Goal: Information Seeking & Learning: Check status

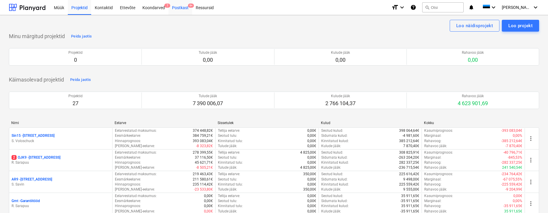
click at [179, 8] on div "Postkast 9+" at bounding box center [180, 7] width 24 height 15
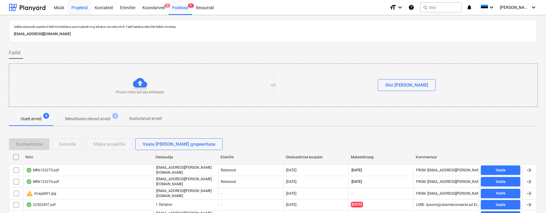
click at [81, 8] on div "Projektid" at bounding box center [79, 7] width 23 height 15
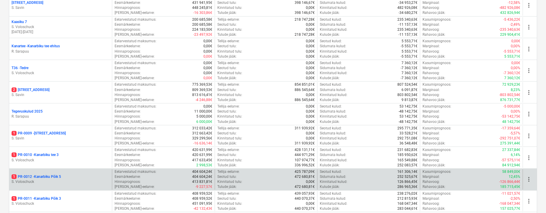
scroll to position [272, 0]
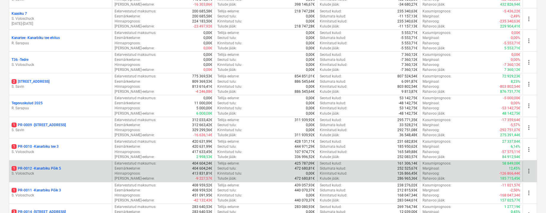
click at [52, 166] on p "1 PR-0012 - Kanarbiku Põik 5" at bounding box center [36, 168] width 49 height 5
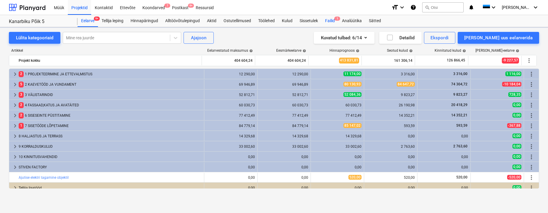
click at [332, 21] on div "Failid 1" at bounding box center [329, 21] width 17 height 12
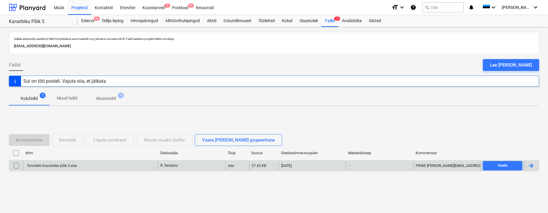
click at [530, 165] on div at bounding box center [530, 165] width 7 height 7
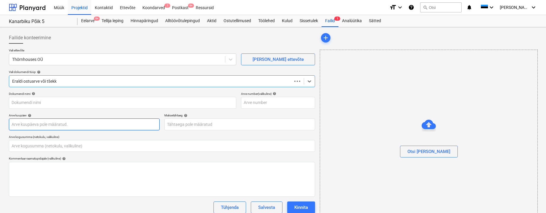
type input "0,00"
type input "Tunnileht Kanarbiku põik 5.xlsx"
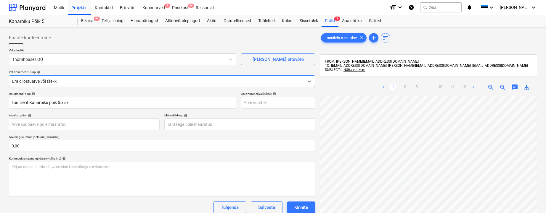
scroll to position [14, 0]
click at [180, 9] on div "Postkast 9+" at bounding box center [180, 7] width 24 height 15
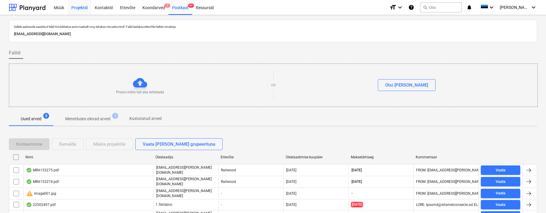
click at [76, 9] on div "Projektid" at bounding box center [79, 7] width 23 height 15
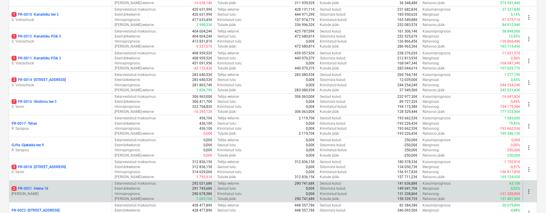
scroll to position [406, 0]
click at [36, 185] on p "2 PR-0021 - Heina 16" at bounding box center [30, 187] width 37 height 5
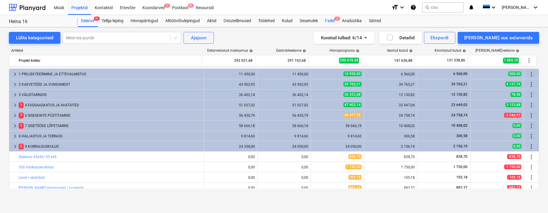
click at [331, 22] on div "Failid 2" at bounding box center [329, 21] width 17 height 12
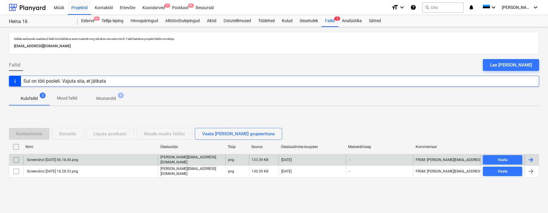
click at [529, 161] on div at bounding box center [530, 160] width 7 height 7
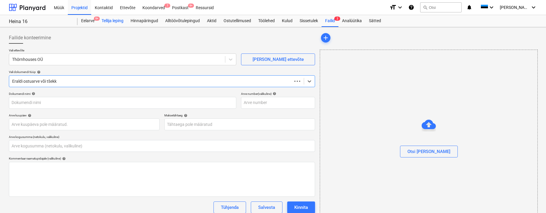
type input "0,00"
type input "Screenshot [DATE] 06.18.45.png"
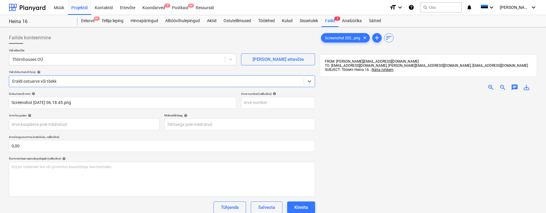
click at [489, 86] on span "zoom_in" at bounding box center [490, 87] width 7 height 7
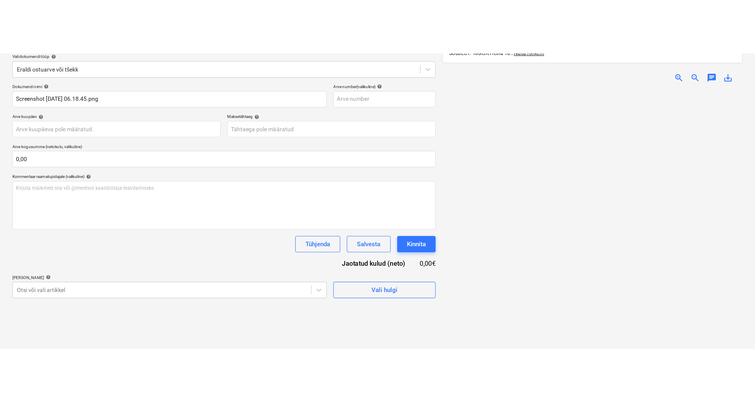
scroll to position [23, 0]
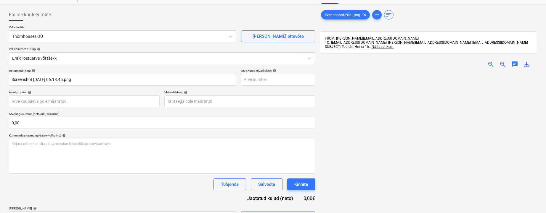
click at [489, 64] on span "zoom_in" at bounding box center [490, 64] width 7 height 7
click at [502, 66] on span "zoom_out" at bounding box center [502, 64] width 7 height 7
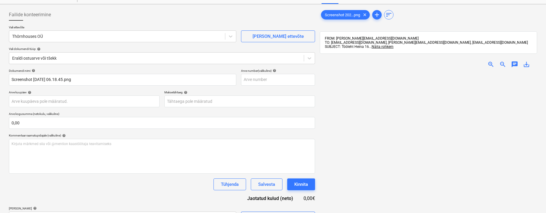
click at [502, 66] on span "zoom_out" at bounding box center [502, 64] width 7 height 7
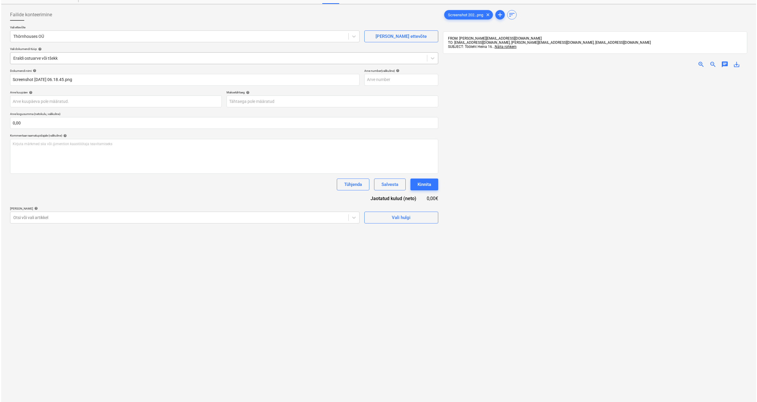
scroll to position [0, 0]
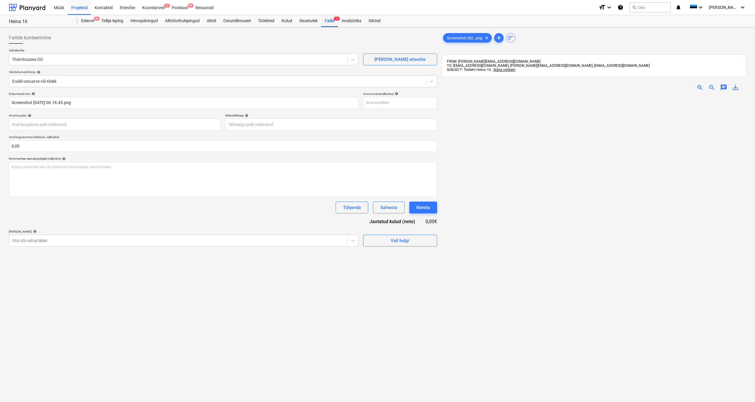
click at [332, 22] on div "Failid 2" at bounding box center [329, 21] width 17 height 12
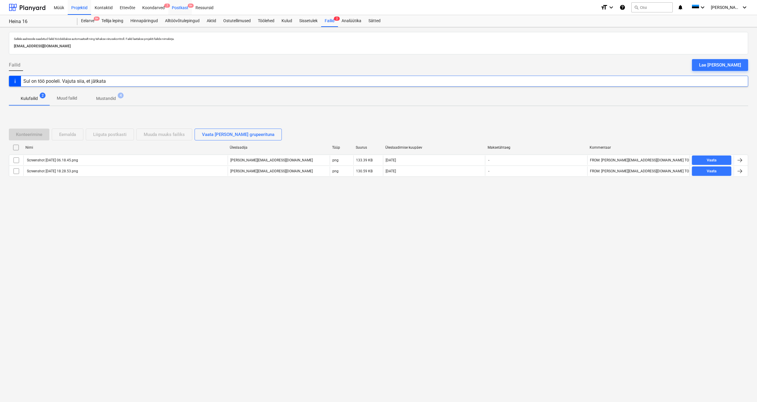
click at [180, 7] on div "Postkast 9+" at bounding box center [180, 7] width 24 height 15
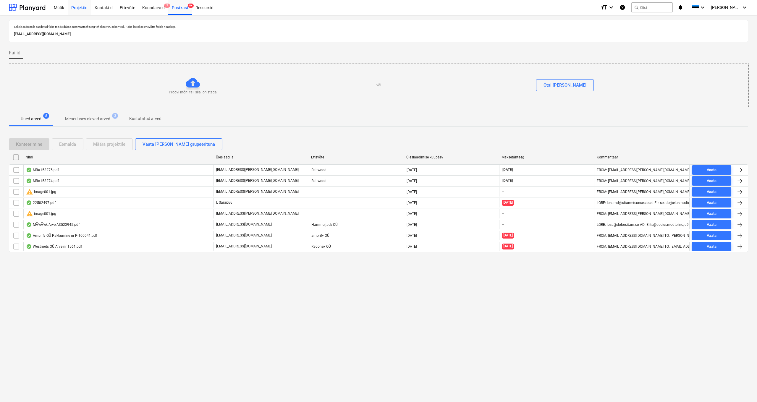
click at [83, 7] on div "Projektid" at bounding box center [79, 7] width 23 height 15
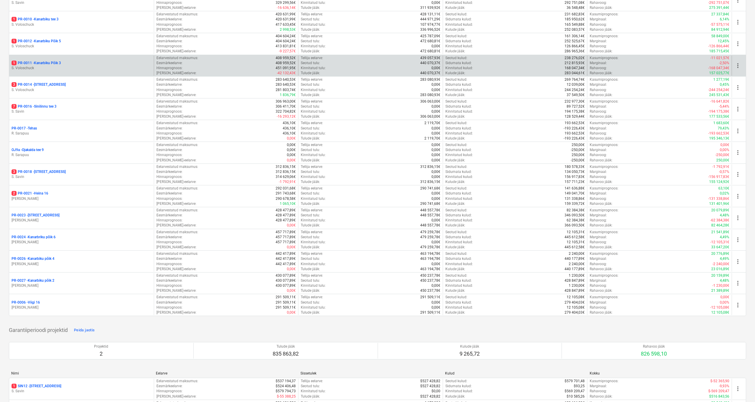
scroll to position [342, 0]
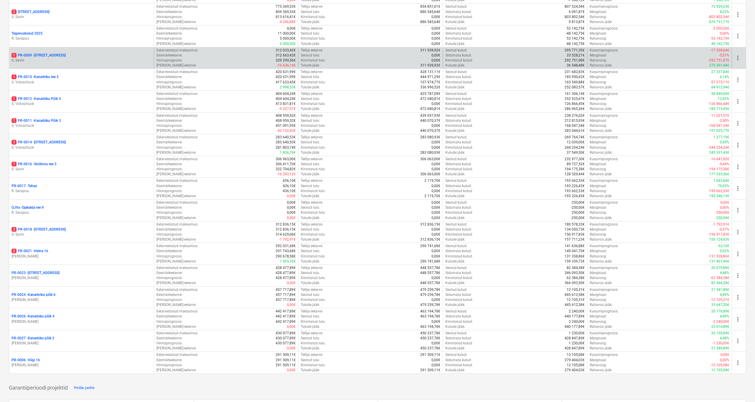
click at [45, 58] on p "S. Savin" at bounding box center [82, 60] width 140 height 5
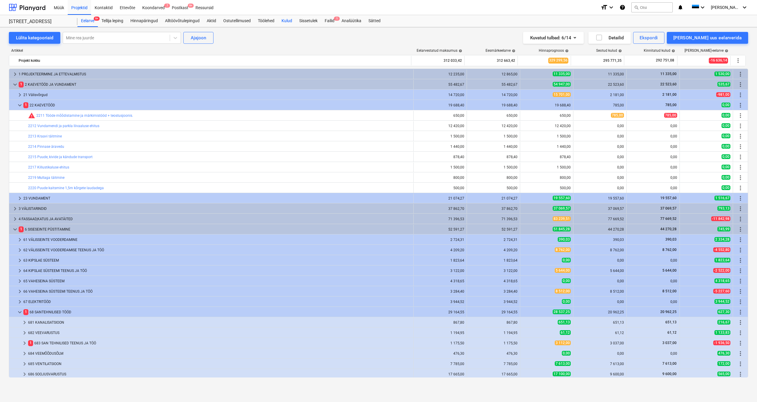
click at [287, 21] on div "Kulud" at bounding box center [287, 21] width 18 height 12
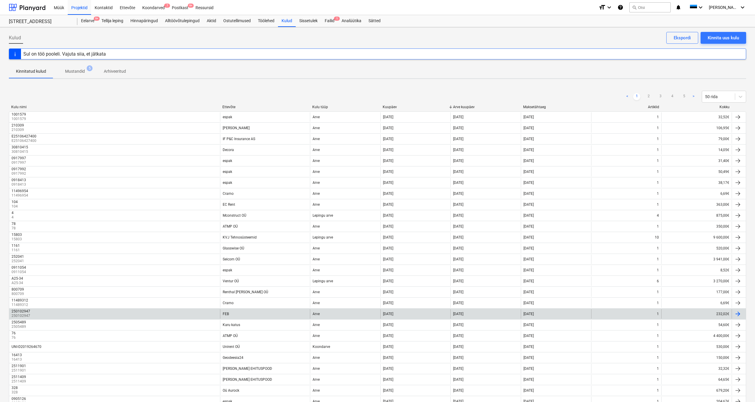
scroll to position [290, 0]
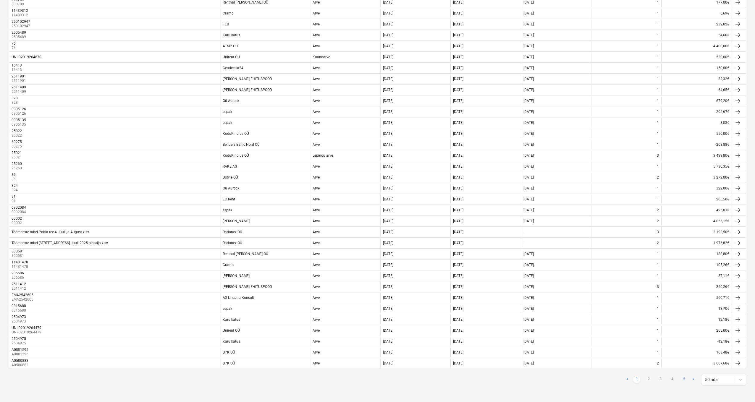
click at [547, 213] on link "5" at bounding box center [684, 379] width 7 height 7
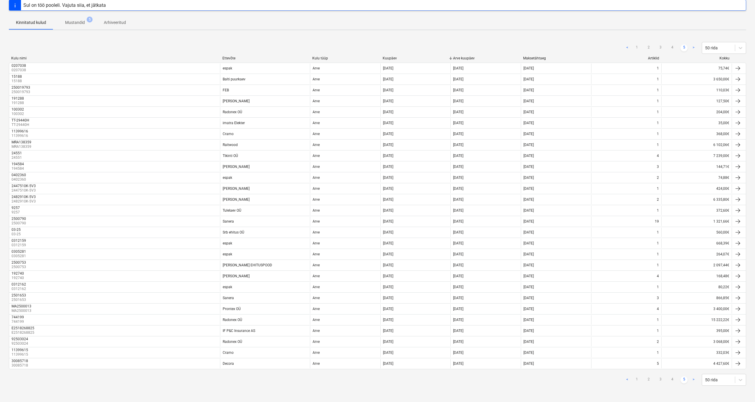
click at [233, 59] on div "Ettevõte" at bounding box center [264, 58] width 85 height 4
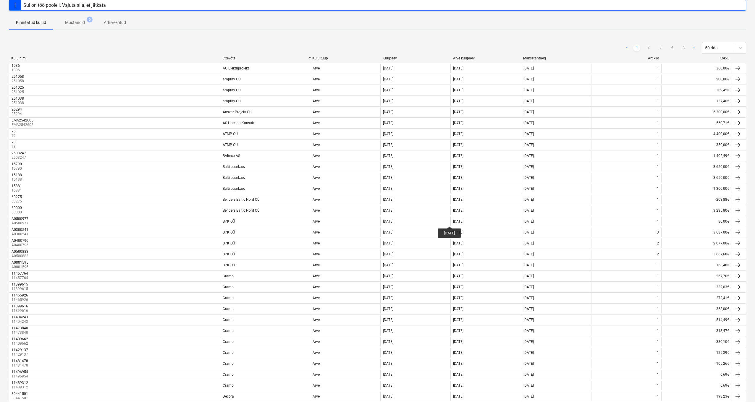
scroll to position [290, 0]
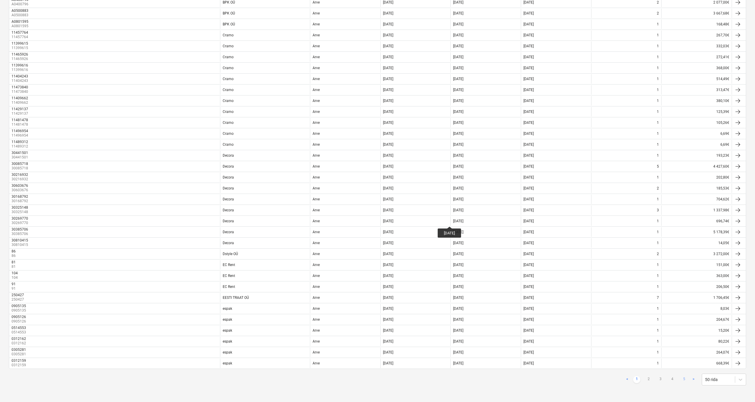
click at [547, 213] on link "5" at bounding box center [684, 379] width 7 height 7
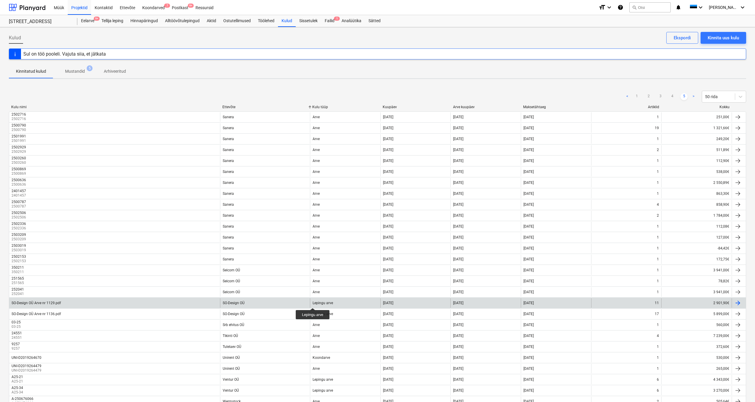
scroll to position [49, 0]
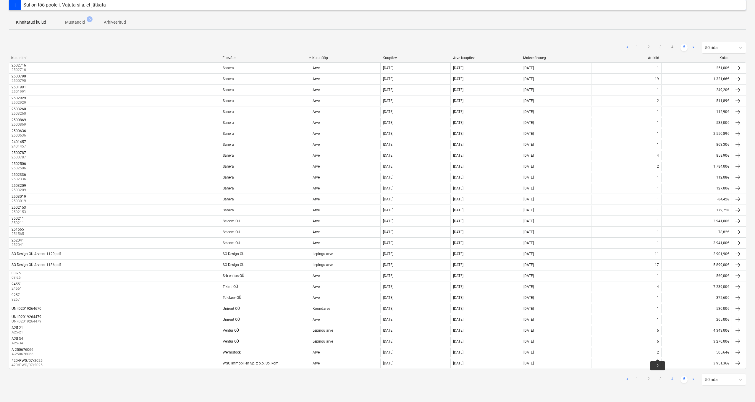
click at [547, 213] on link "4" at bounding box center [672, 379] width 7 height 7
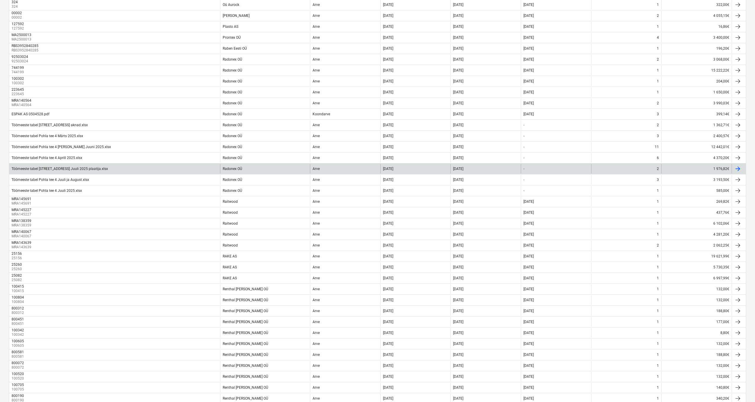
scroll to position [223, 0]
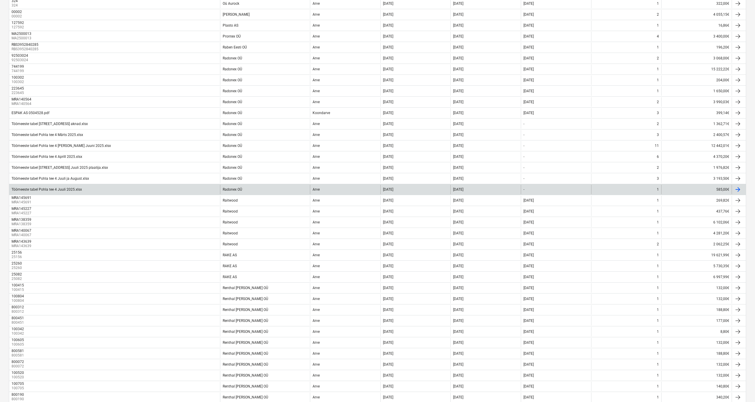
click at [69, 189] on div "Töömeeste tabel Pohla tee 4 Juuli 2025.xlsx" at bounding box center [47, 190] width 70 height 4
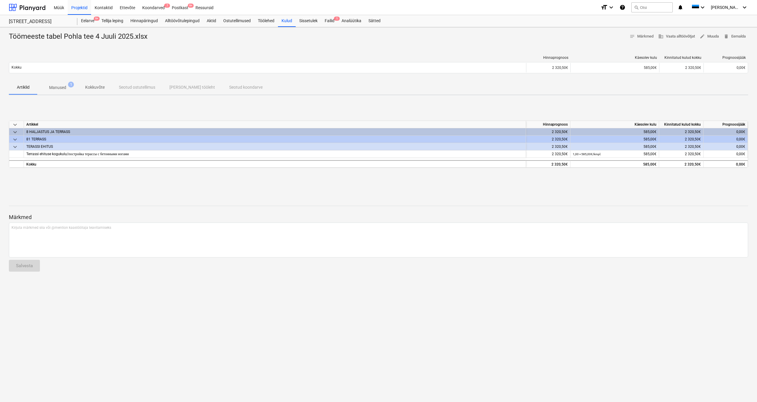
click at [57, 88] on p "Manused" at bounding box center [57, 88] width 17 height 6
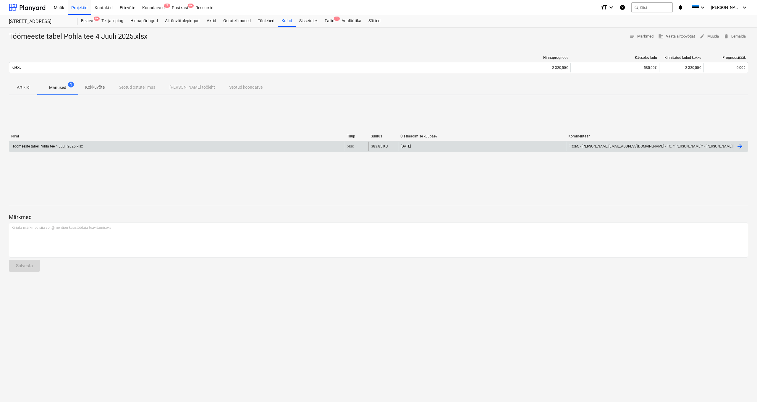
click at [72, 148] on div "Töömeeste tabel Pohla tee 4 Juuli 2025.xlsx" at bounding box center [177, 146] width 336 height 9
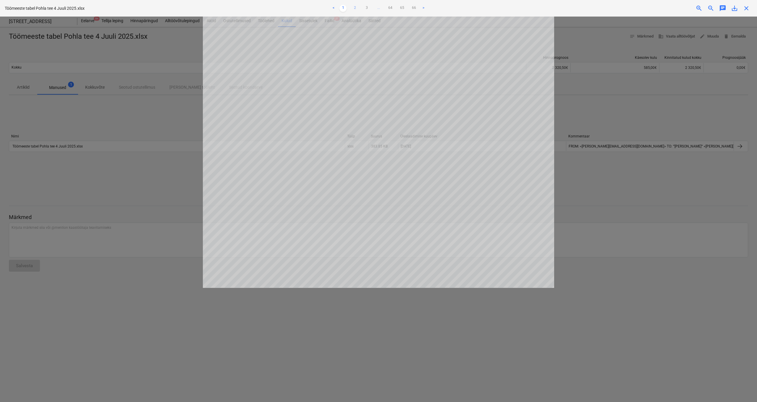
click at [354, 9] on link "2" at bounding box center [354, 8] width 7 height 7
click at [364, 7] on link "3" at bounding box center [366, 8] width 7 height 7
click at [373, 8] on link "4" at bounding box center [372, 8] width 7 height 7
click at [379, 9] on link "5" at bounding box center [378, 8] width 7 height 7
click at [384, 8] on link "6" at bounding box center [384, 8] width 7 height 7
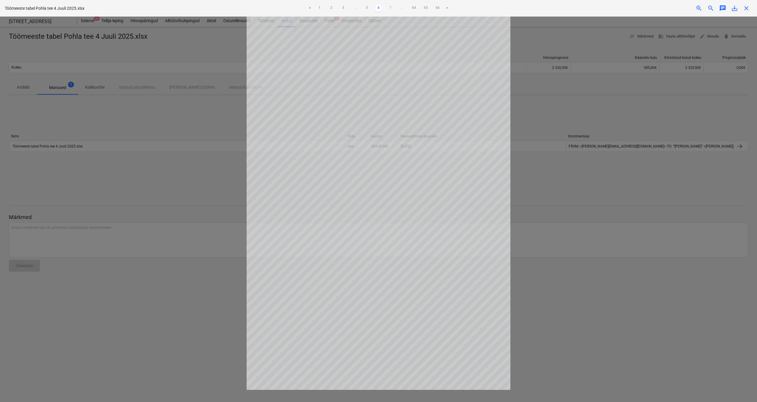
click at [391, 7] on link "7" at bounding box center [390, 8] width 7 height 7
click at [392, 7] on link "8" at bounding box center [390, 8] width 7 height 7
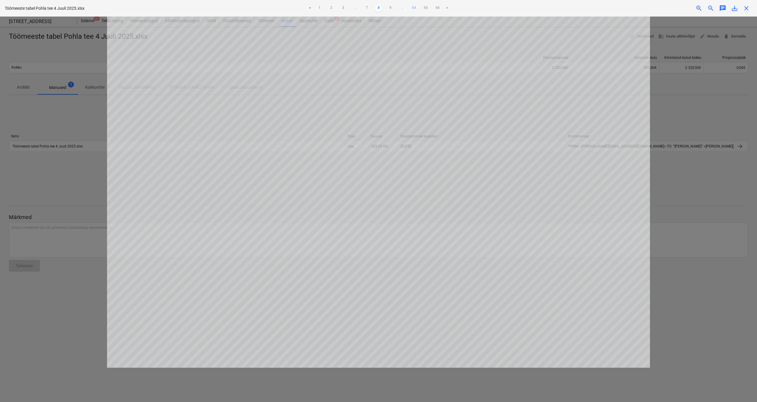
click at [416, 8] on link "64" at bounding box center [414, 8] width 7 height 7
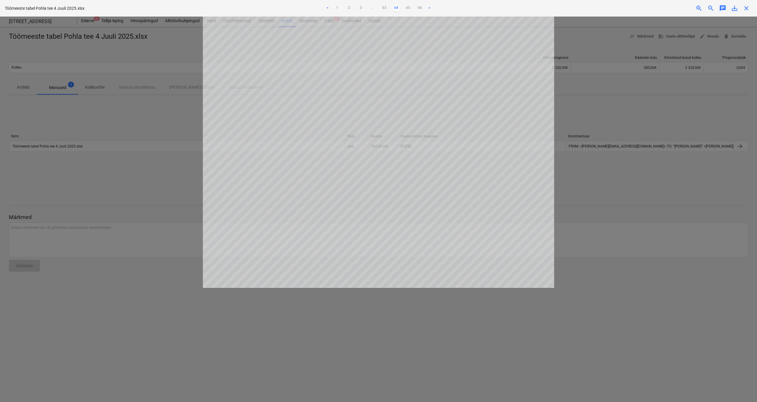
click at [137, 203] on div at bounding box center [378, 210] width 757 height 386
click at [547, 9] on span "close" at bounding box center [746, 8] width 7 height 7
